Goal: Task Accomplishment & Management: Complete application form

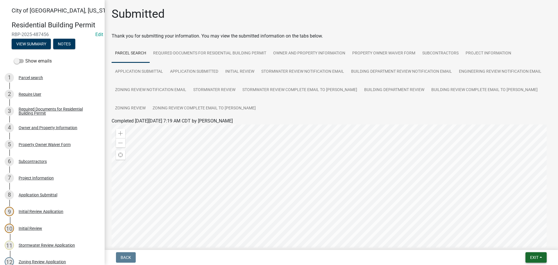
click at [532, 259] on span "Exit" at bounding box center [534, 257] width 8 height 5
click at [529, 247] on button "Save & Exit" at bounding box center [523, 242] width 47 height 14
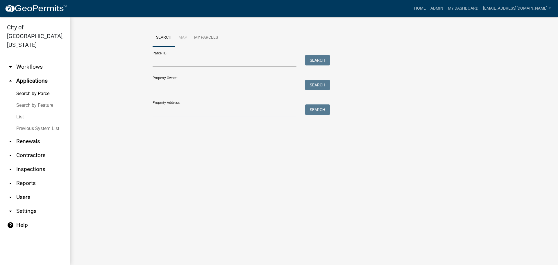
click at [166, 114] on input "Property Address:" at bounding box center [225, 110] width 144 height 12
type input "627"
click at [323, 107] on button "Search" at bounding box center [317, 109] width 25 height 10
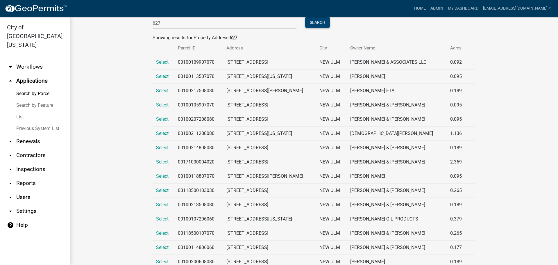
scroll to position [107, 0]
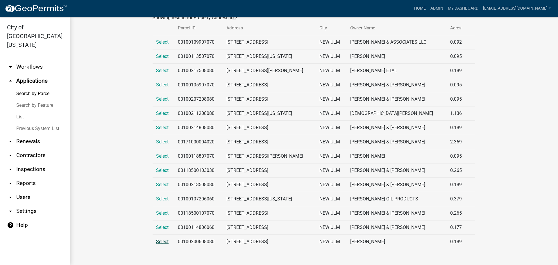
click at [163, 242] on span "Select" at bounding box center [162, 242] width 13 height 6
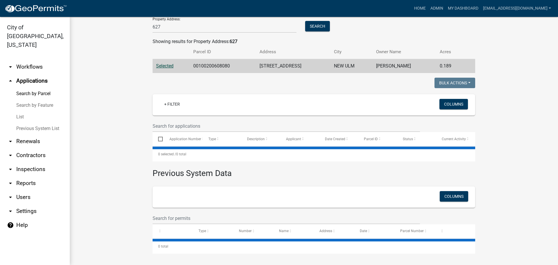
scroll to position [107, 0]
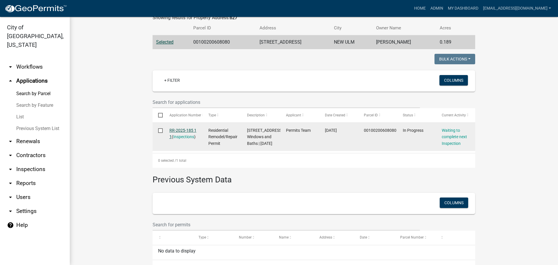
click at [183, 131] on link "RR-2025-185 1 1" at bounding box center [182, 133] width 27 height 11
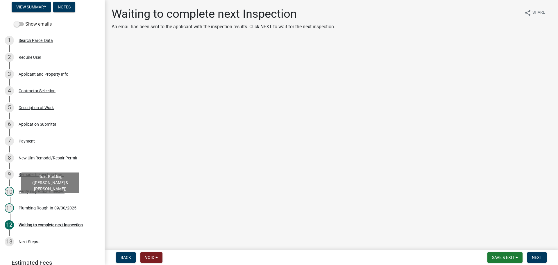
scroll to position [101, 0]
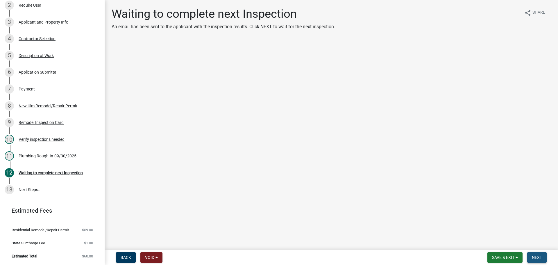
click at [536, 257] on span "Next" at bounding box center [537, 257] width 10 height 5
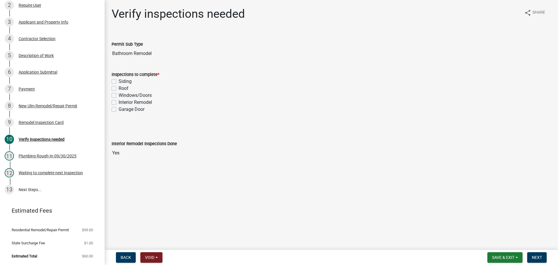
click at [119, 104] on label "Interior Remodel" at bounding box center [135, 102] width 33 height 7
click at [119, 103] on input "Interior Remodel" at bounding box center [121, 101] width 4 height 4
checkbox input "true"
checkbox input "false"
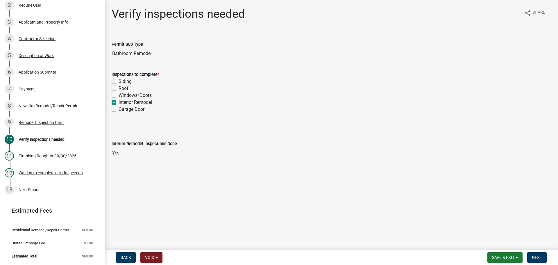
checkbox input "false"
checkbox input "true"
checkbox input "false"
click at [530, 257] on button "Next" at bounding box center [536, 257] width 19 height 10
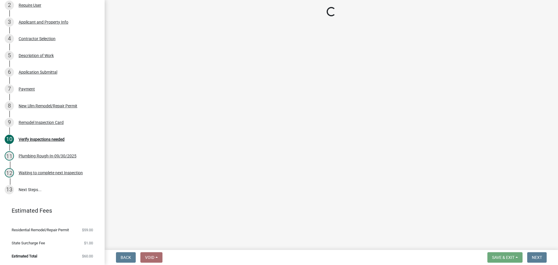
select select "805d55ac-e238-4e04-8f8e-acc067f36c3e"
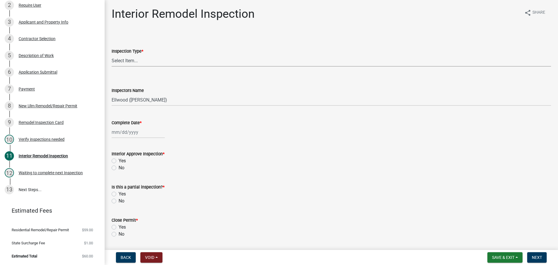
click at [131, 61] on select "Select Item... Plumbing Rough-In Electrical RI Inspection Framing Insulation/Po…" at bounding box center [332, 61] width 440 height 12
click at [112, 55] on select "Select Item... Plumbing Rough-In Electrical RI Inspection Framing Insulation/Po…" at bounding box center [332, 61] width 440 height 12
select select "9e14d630-cffd-4c60-b372-308c1d683d89"
click at [126, 99] on select "Select Item... Ellwood (Ellwood Zabel) mikep@newulmmn.gov (Mike Pautzke)" at bounding box center [332, 100] width 440 height 12
select select "cd72df13-1819-4c17-818e-bd68a66556fb"
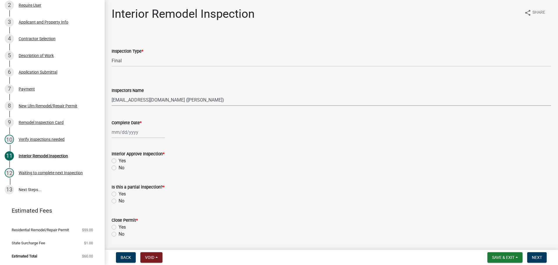
click at [112, 94] on select "Select Item... Ellwood (Ellwood Zabel) mikep@newulmmn.gov (Mike Pautzke)" at bounding box center [332, 100] width 440 height 12
click at [124, 132] on div at bounding box center [138, 132] width 53 height 12
select select "10"
select select "2025"
click at [154, 172] on div "10" at bounding box center [154, 172] width 9 height 9
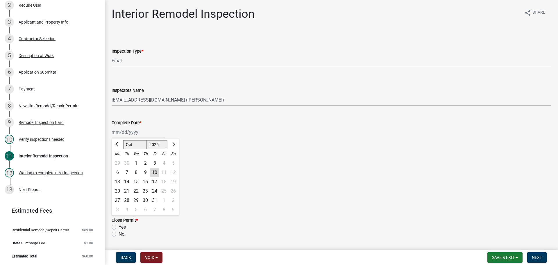
type input "10/10/2025"
click at [113, 158] on div "Yes" at bounding box center [332, 160] width 440 height 7
click at [119, 162] on label "Yes" at bounding box center [122, 160] width 7 height 7
click at [119, 161] on input "Yes" at bounding box center [121, 159] width 4 height 4
radio input "true"
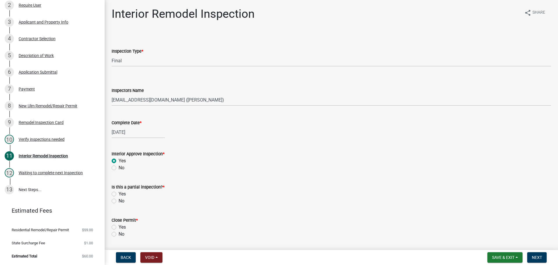
click at [119, 199] on label "No" at bounding box center [122, 200] width 6 height 7
click at [119, 199] on input "No" at bounding box center [121, 199] width 4 height 4
radio input "true"
click at [119, 226] on label "Yes" at bounding box center [122, 227] width 7 height 7
click at [119, 226] on input "Yes" at bounding box center [121, 226] width 4 height 4
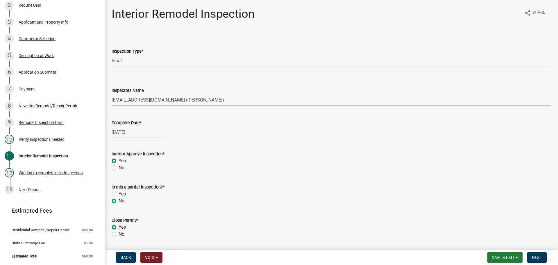
radio input "true"
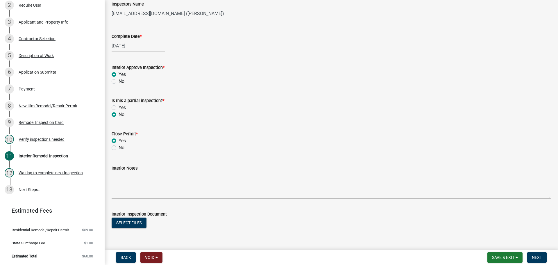
scroll to position [101, 0]
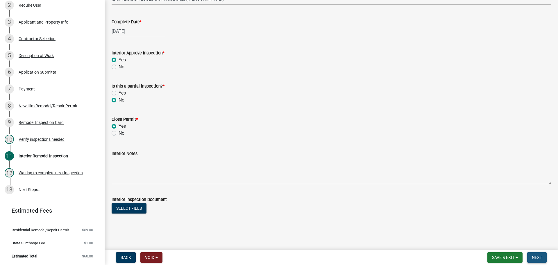
click at [533, 257] on span "Next" at bounding box center [537, 257] width 10 height 5
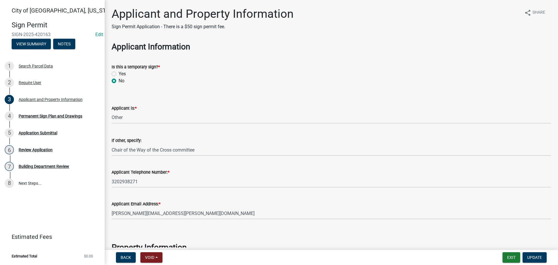
select select "ba7dd985-6d0f-44b8-b699-fe0eb0495fcc"
